Goal: Task Accomplishment & Management: Use online tool/utility

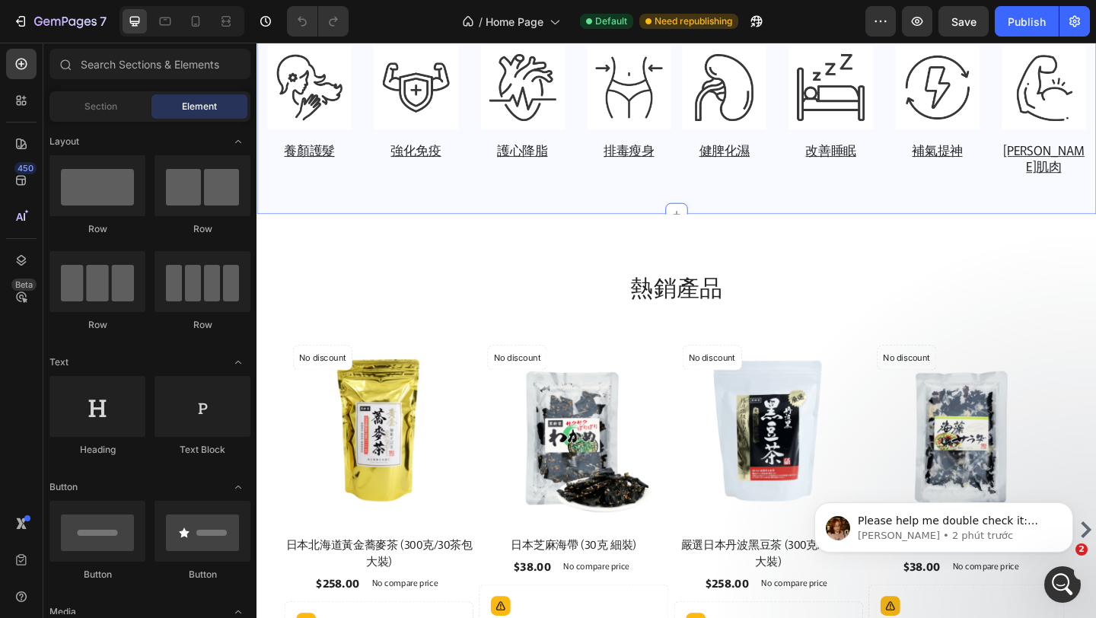
scroll to position [830, 0]
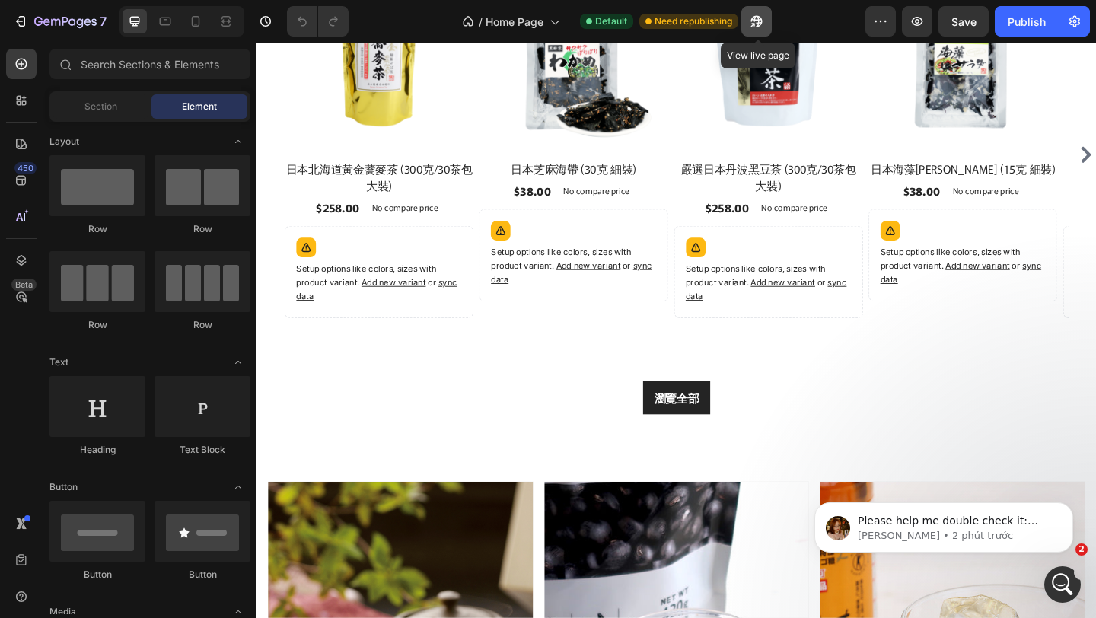
click at [749, 11] on button "button" at bounding box center [756, 21] width 30 height 30
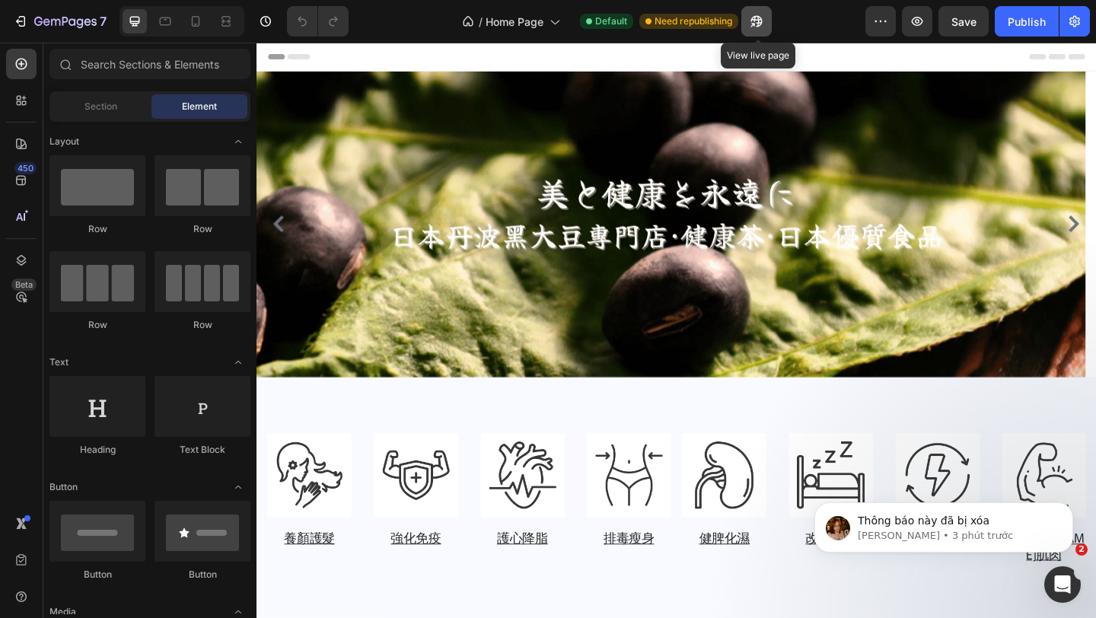
click at [763, 19] on icon "button" at bounding box center [756, 21] width 11 height 11
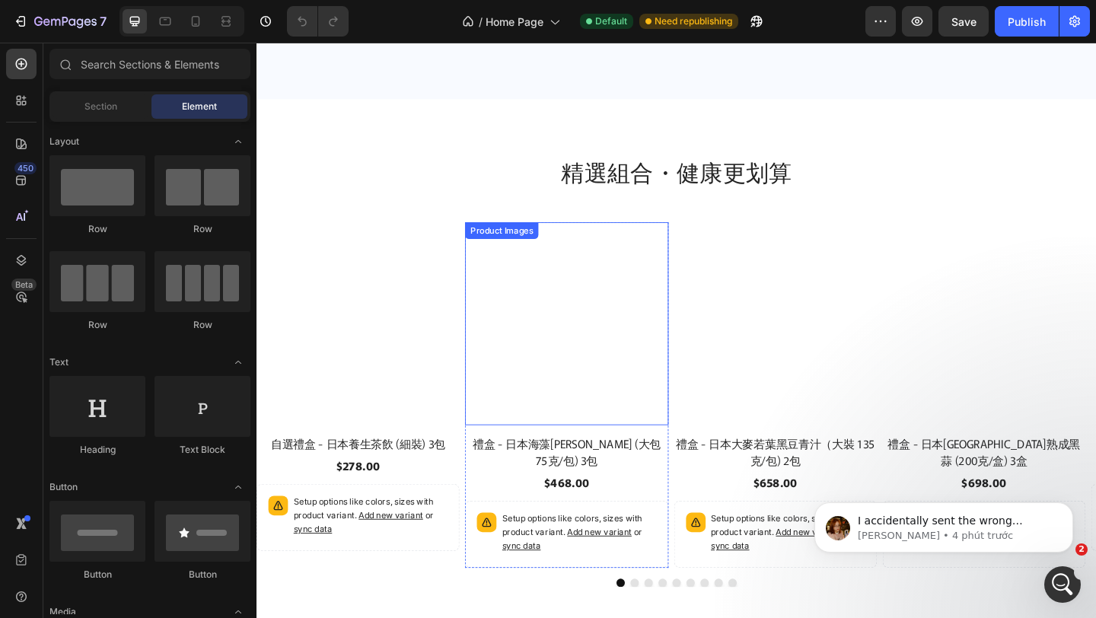
scroll to position [2712, 0]
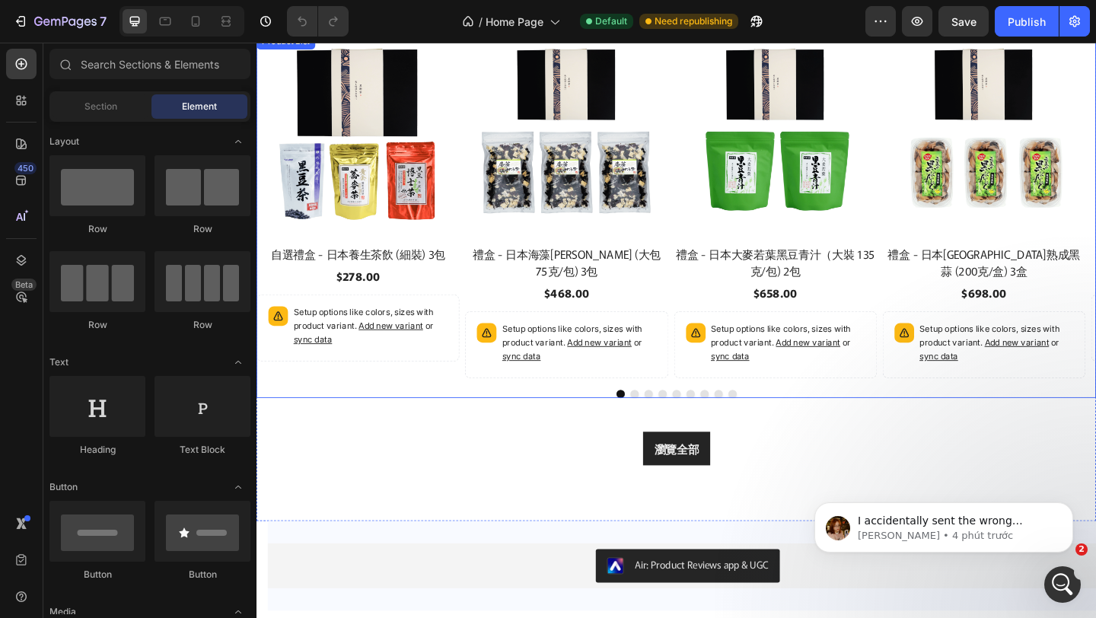
click at [665, 412] on div "Product Images 自選禮盒 - 日本養生茶飲 (細裝) 3包 Product Title $278.00 Product Price Produc…" at bounding box center [712, 230] width 913 height 397
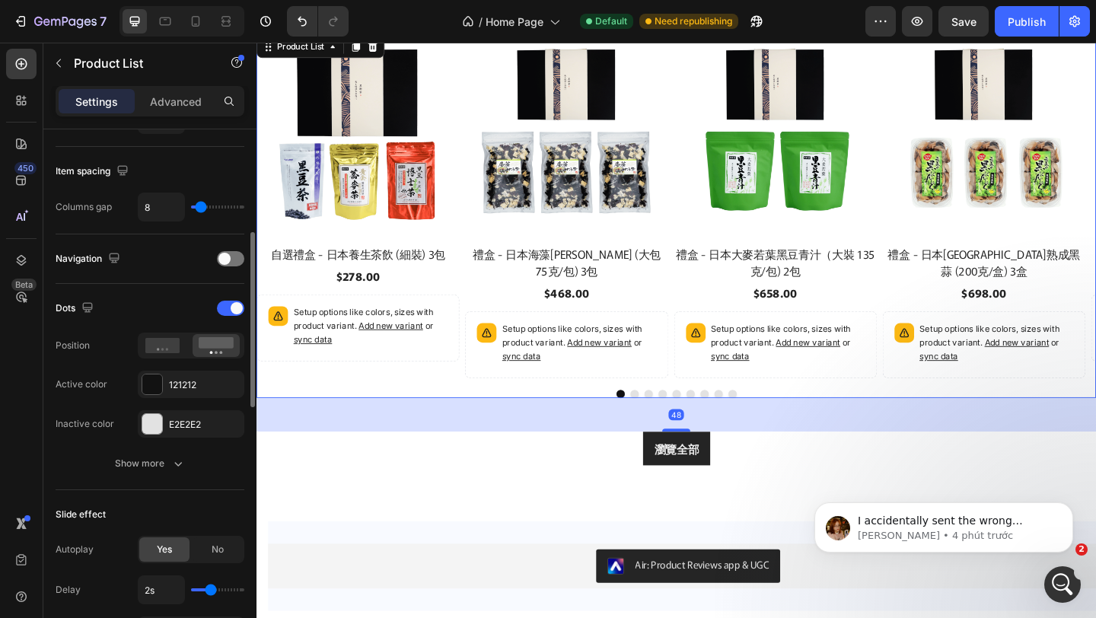
scroll to position [315, 0]
click at [176, 469] on icon "button" at bounding box center [177, 461] width 15 height 15
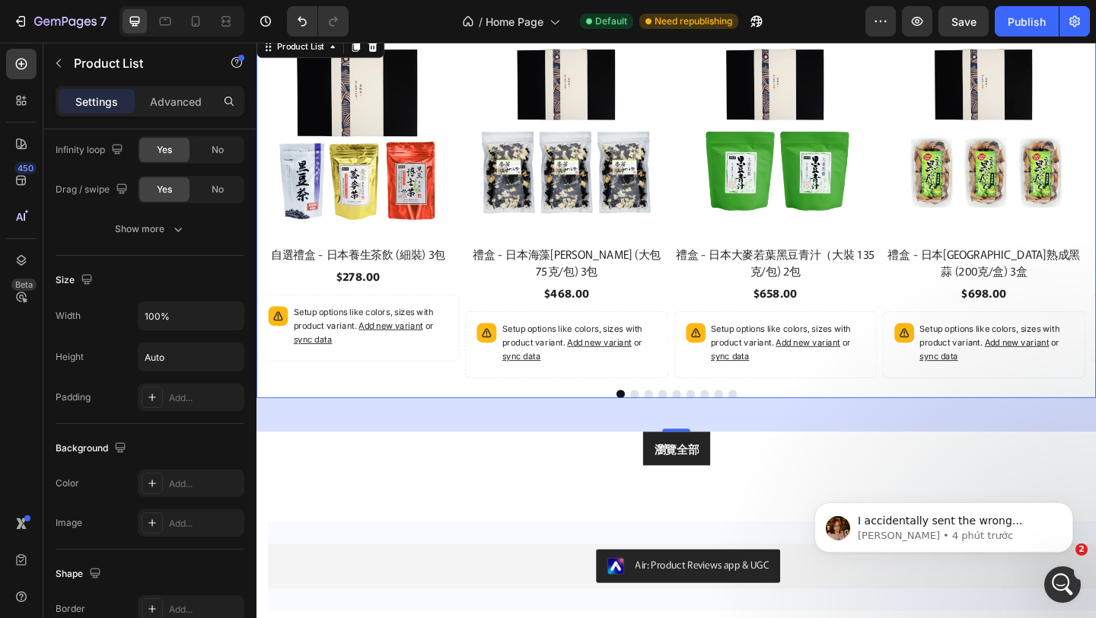
scroll to position [1164, 0]
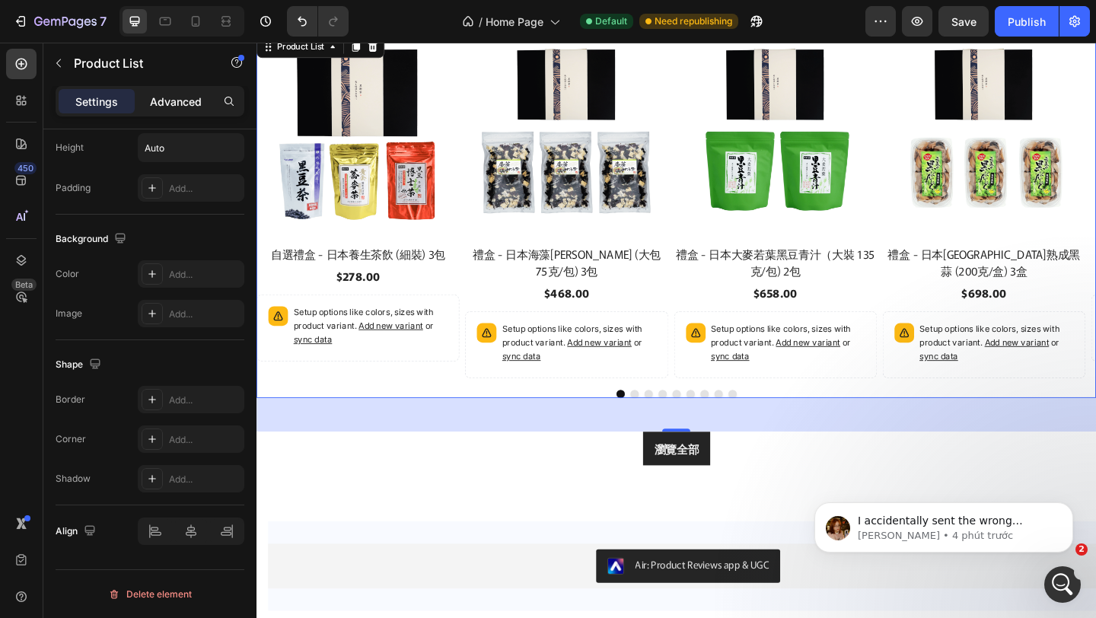
click at [166, 103] on p "Advanced" at bounding box center [176, 102] width 52 height 16
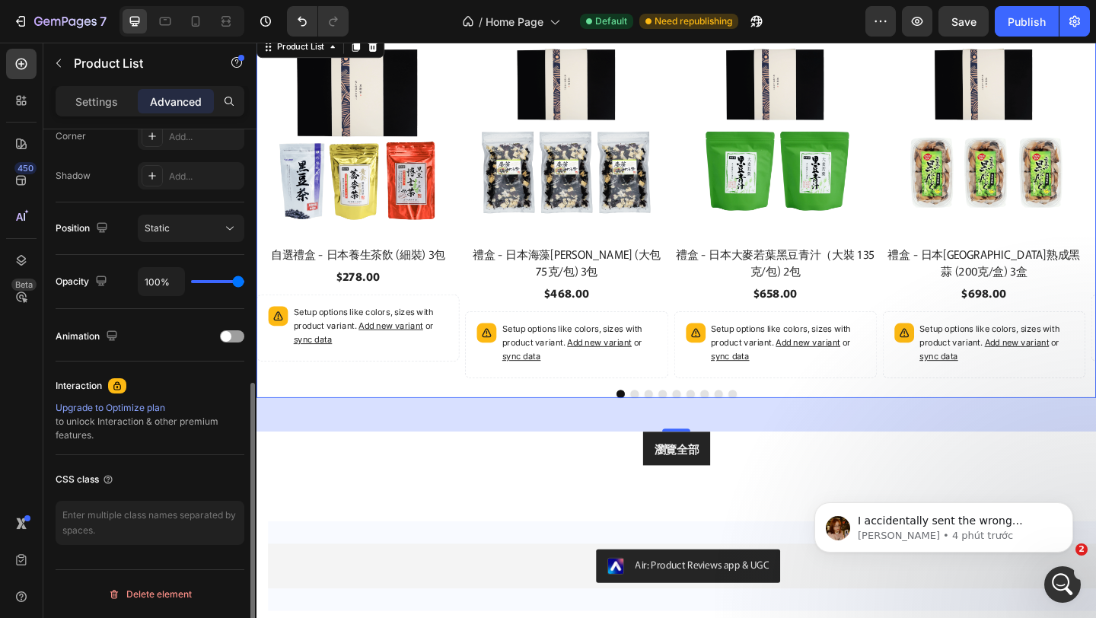
scroll to position [0, 0]
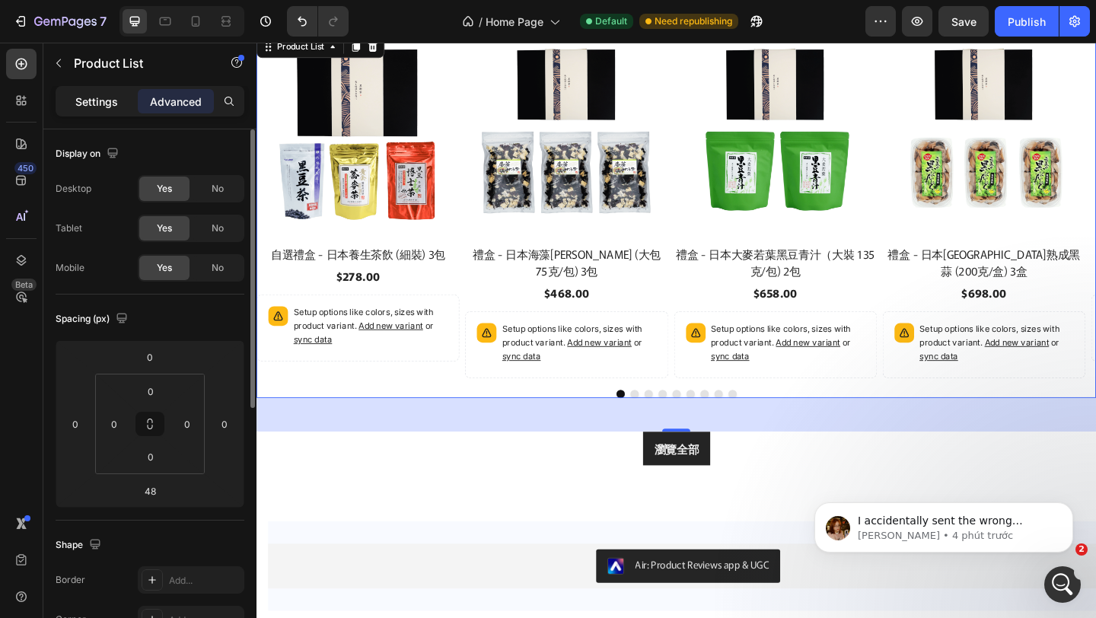
click at [88, 94] on p "Settings" at bounding box center [96, 102] width 43 height 16
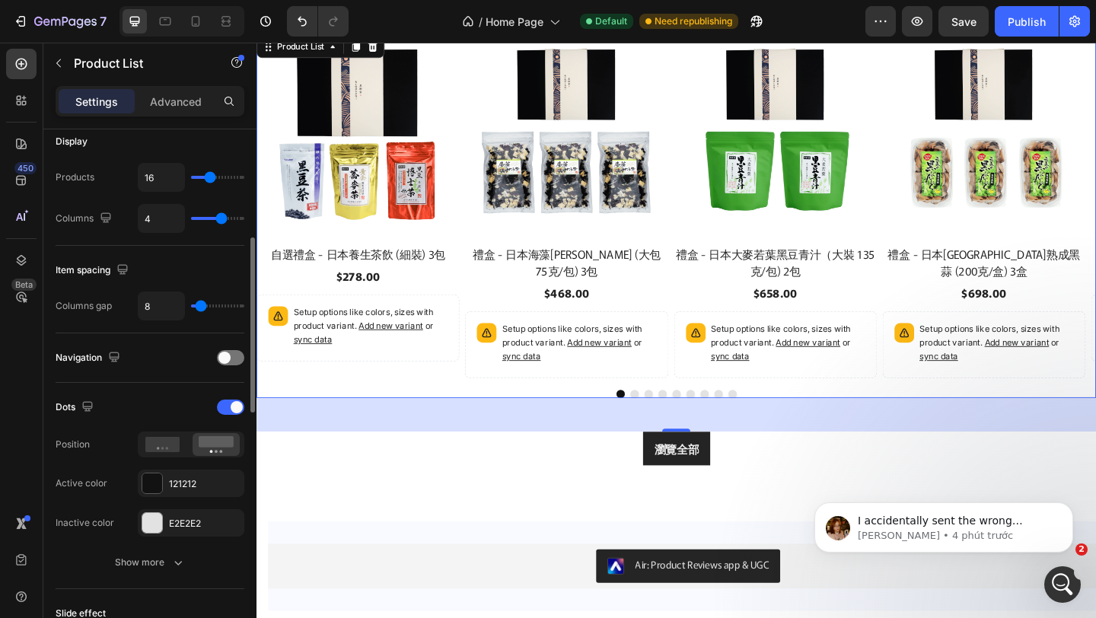
scroll to position [313, 0]
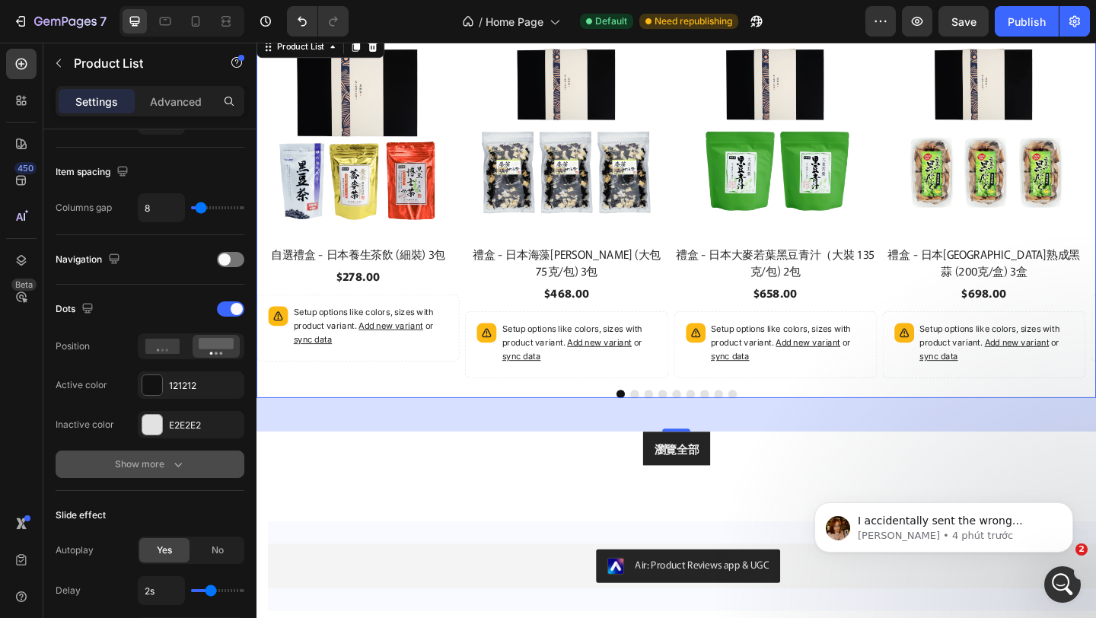
click at [164, 461] on div "Show more" at bounding box center [150, 464] width 71 height 15
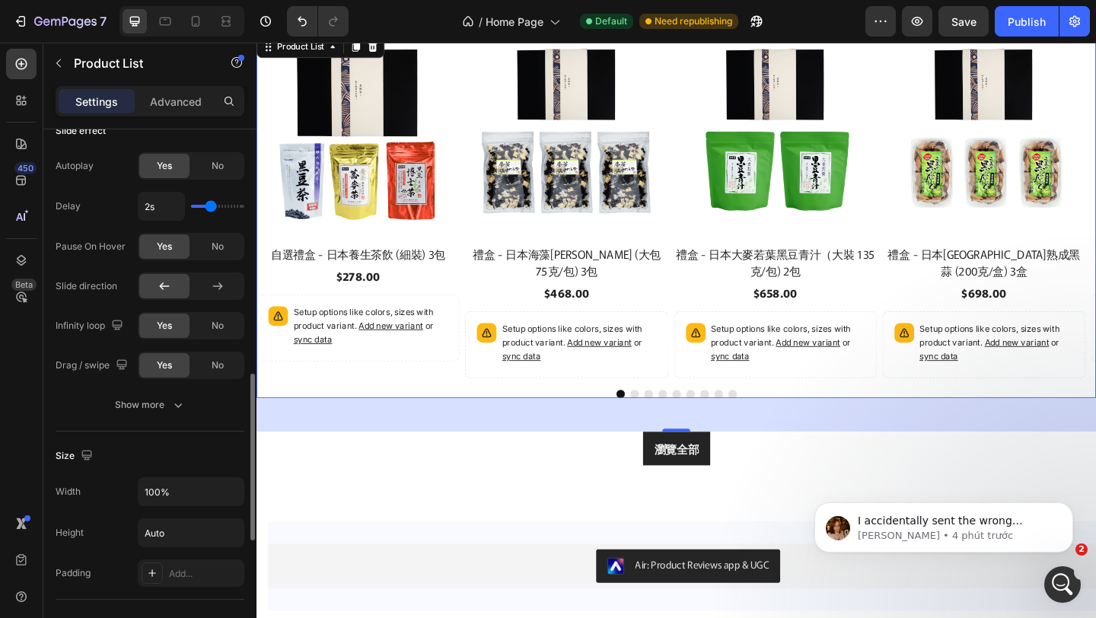
scroll to position [1050, 0]
